Goal: Find contact information: Find contact information

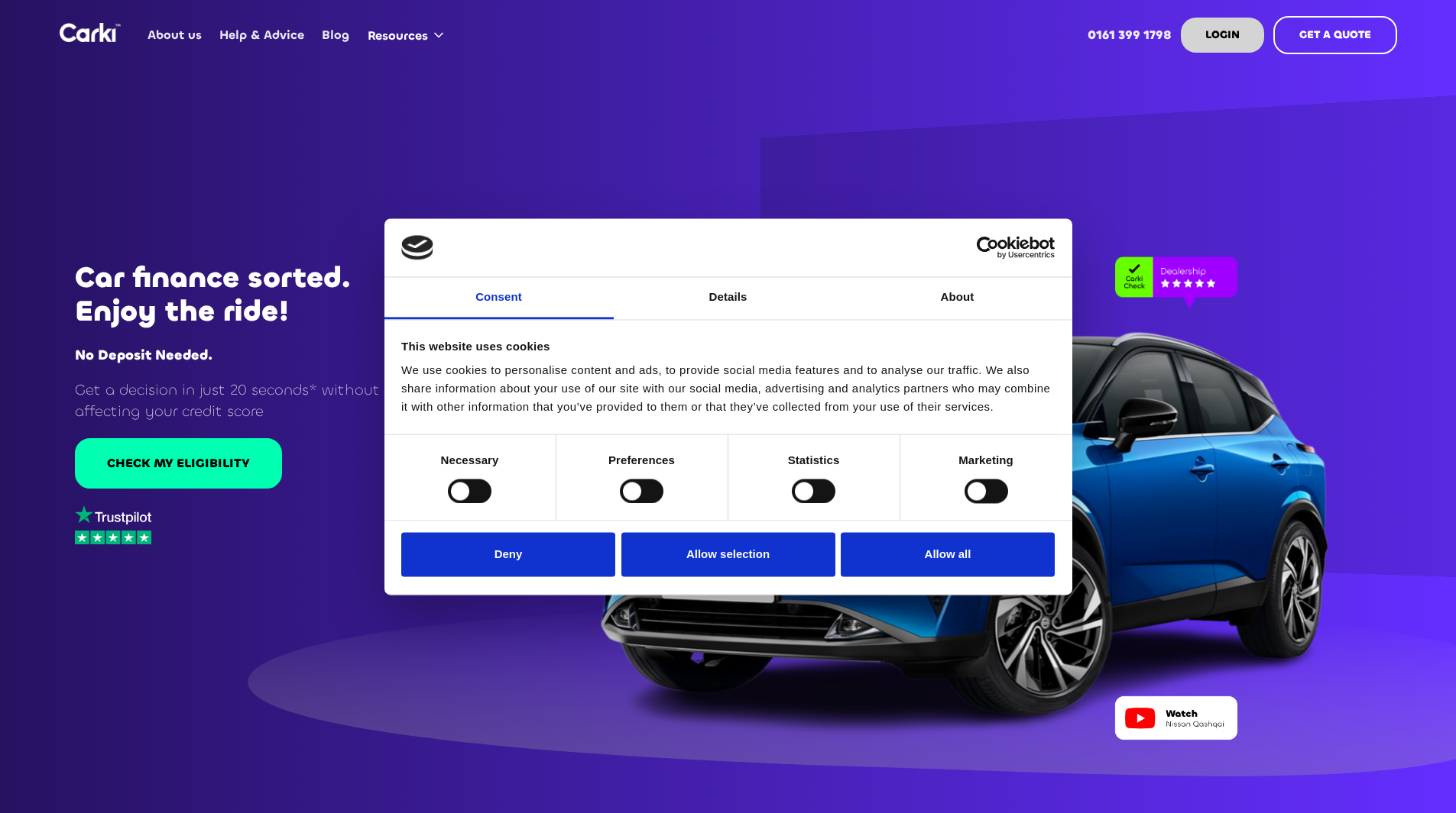
click at [664, 130] on div at bounding box center [728, 406] width 1456 height 813
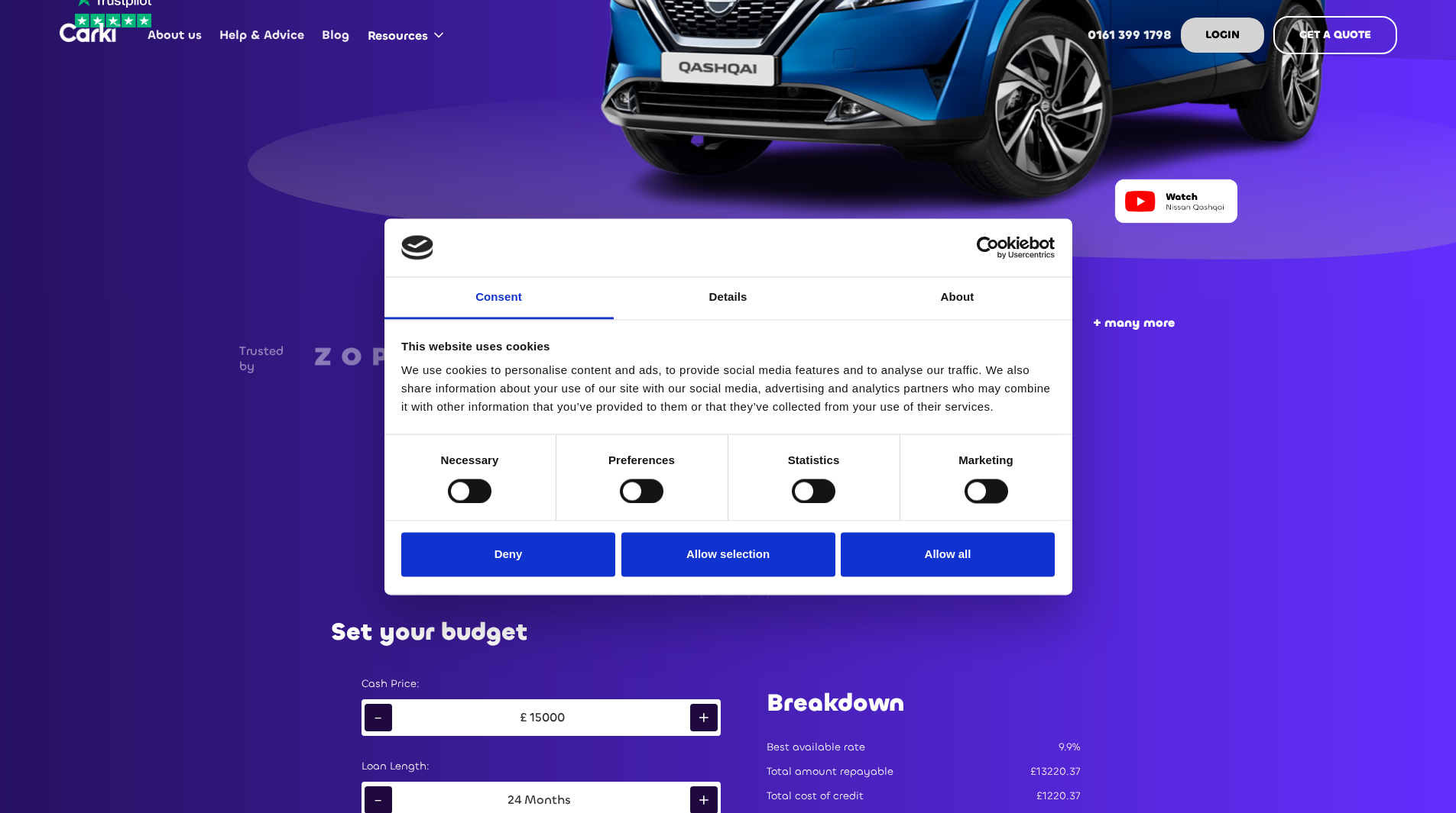
scroll to position [535, 0]
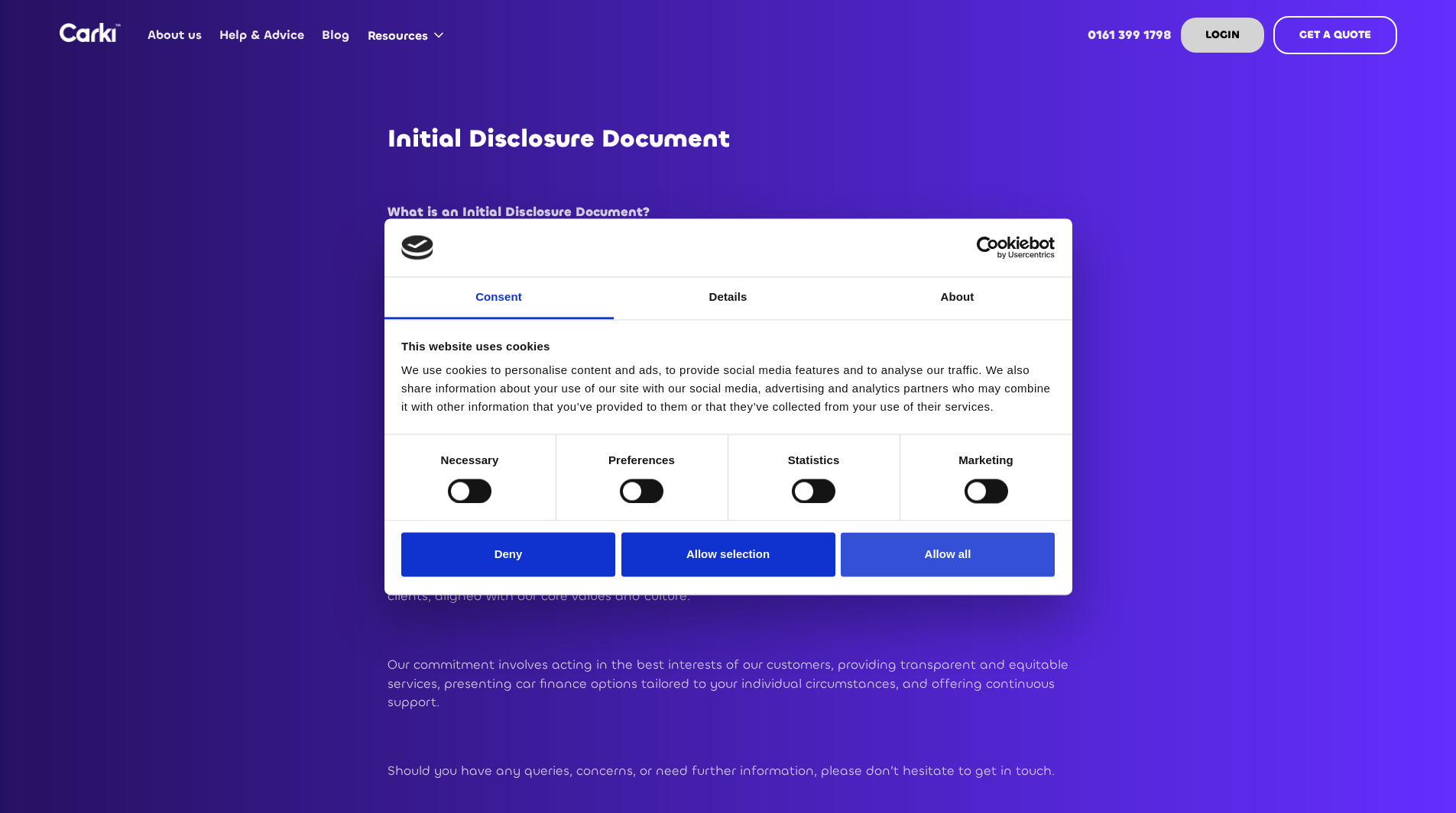
click at [973, 561] on button "Allow all" at bounding box center [948, 555] width 214 height 44
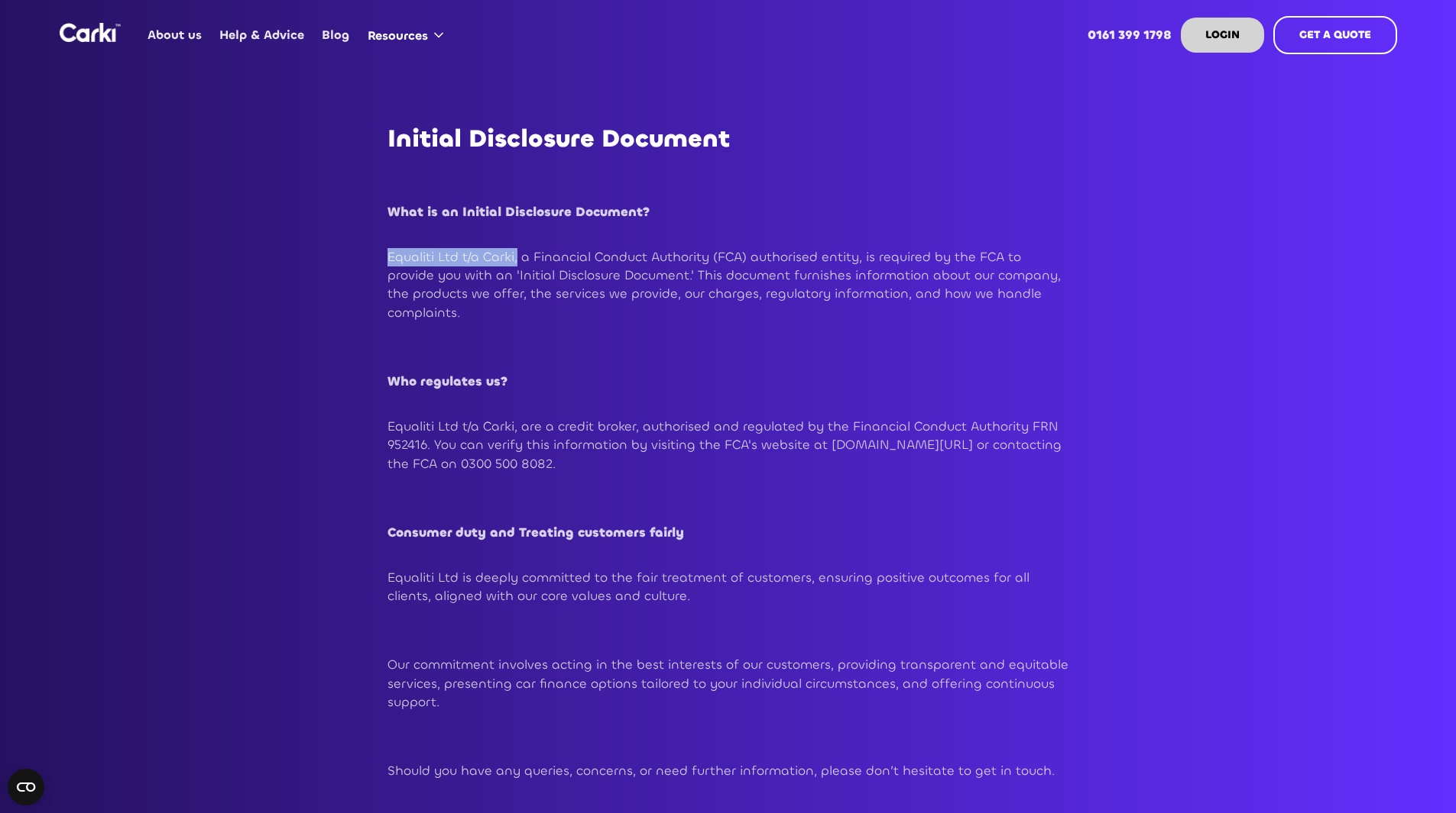
drag, startPoint x: 517, startPoint y: 256, endPoint x: 383, endPoint y: 257, distance: 134.0
copy p "Equaliti Ltd t/a Carki,"
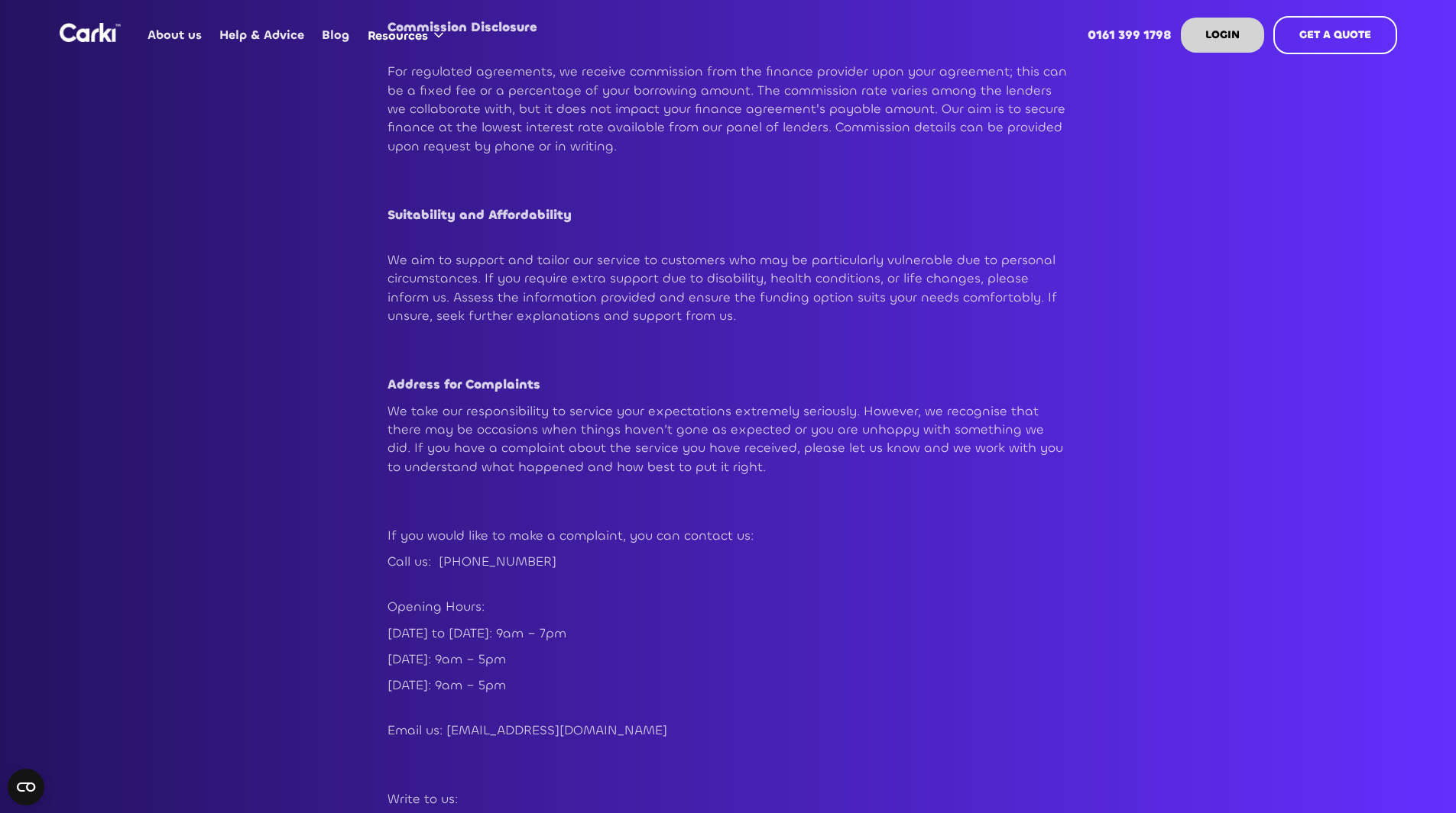
scroll to position [1375, 0]
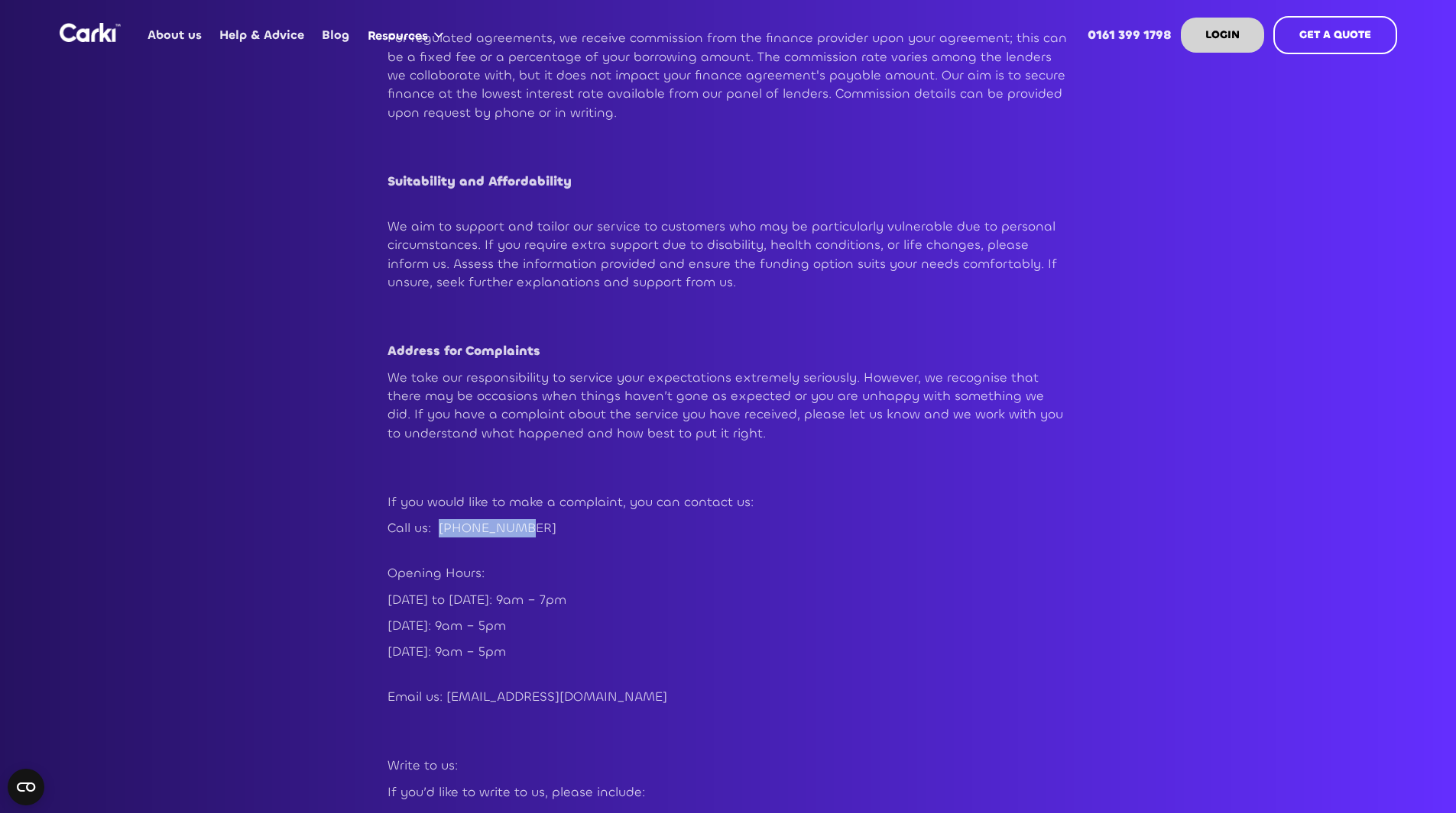
drag, startPoint x: 545, startPoint y: 494, endPoint x: 442, endPoint y: 496, distance: 103.0
click at [442, 519] on p "Call us: [PHONE_NUMBER]" at bounding box center [729, 537] width 682 height 38
copy p "03316307208"
drag, startPoint x: 597, startPoint y: 626, endPoint x: 610, endPoint y: 631, distance: 13.9
click at [597, 643] on p "[DATE]: 9am – 5pm" at bounding box center [729, 661] width 682 height 38
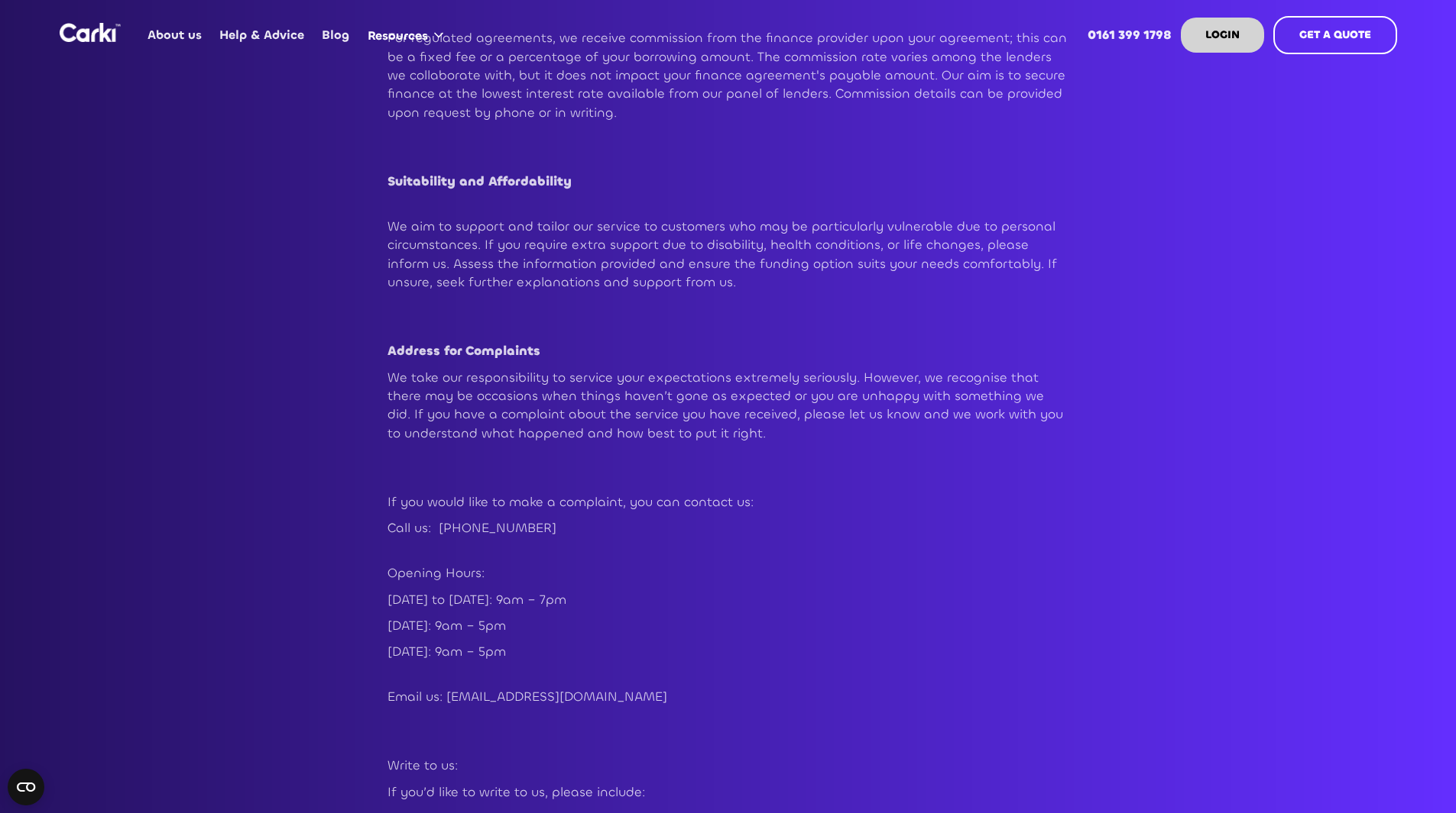
drag, startPoint x: 673, startPoint y: 657, endPoint x: 667, endPoint y: 668, distance: 12.5
click at [447, 688] on p "Email us: [EMAIL_ADDRESS][DOMAIN_NAME]" at bounding box center [729, 697] width 682 height 18
copy p "[EMAIL_ADDRESS][DOMAIN_NAME]"
